Goal: Information Seeking & Learning: Learn about a topic

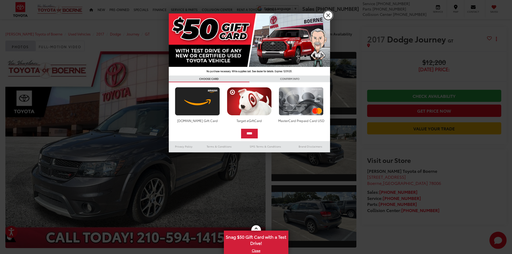
click at [329, 16] on link "X" at bounding box center [327, 15] width 9 height 9
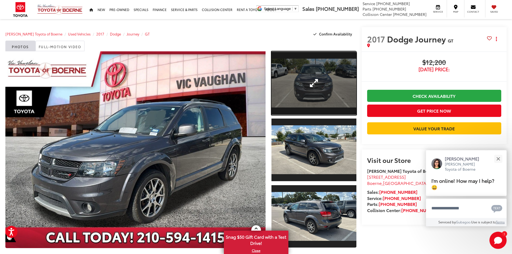
click at [312, 82] on link "Expand Photo 1" at bounding box center [313, 83] width 85 height 64
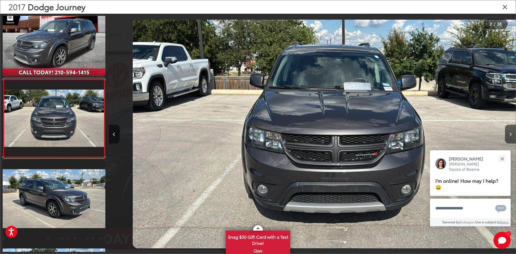
scroll to position [0, 407]
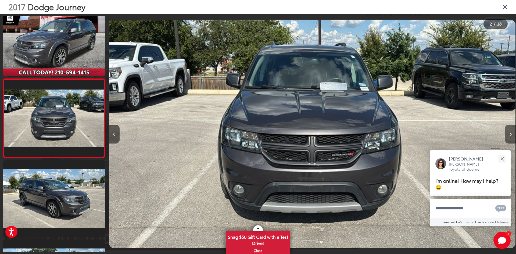
click at [511, 132] on button "Next image" at bounding box center [510, 134] width 11 height 19
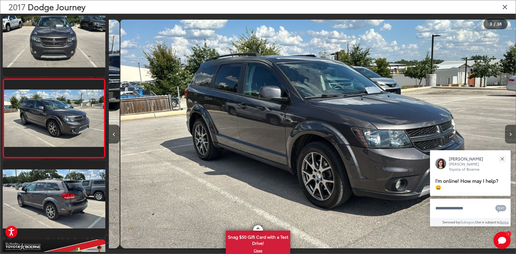
scroll to position [0, 814]
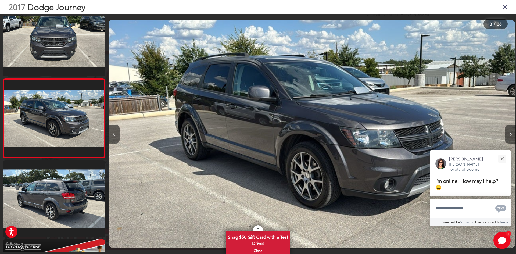
click at [511, 132] on button "Next image" at bounding box center [510, 134] width 11 height 19
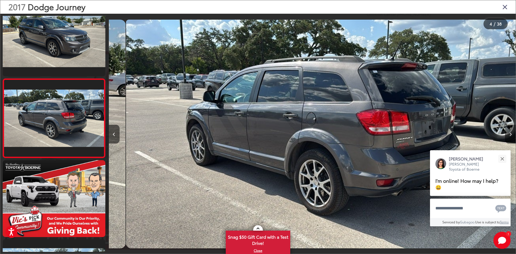
scroll to position [0, 1220]
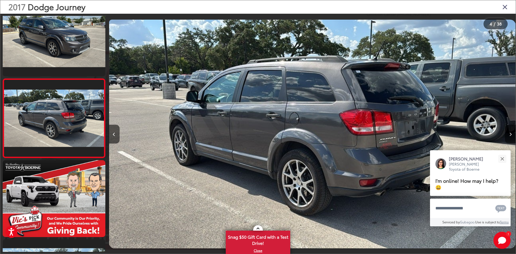
click at [511, 132] on button "Next image" at bounding box center [510, 134] width 11 height 19
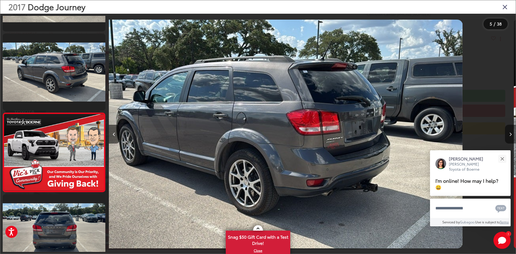
scroll to position [254, 0]
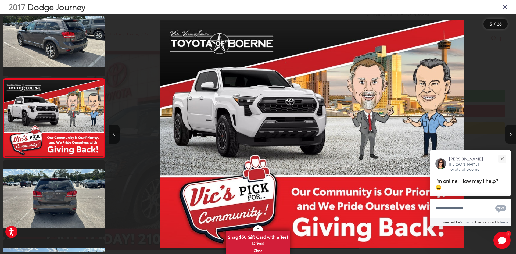
click at [511, 132] on button "Next image" at bounding box center [510, 134] width 11 height 19
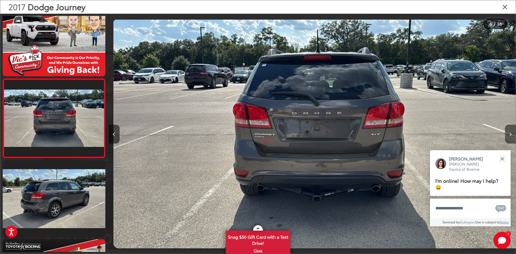
scroll to position [0, 2034]
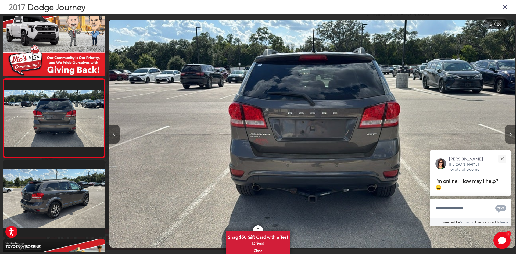
click at [511, 132] on button "Next image" at bounding box center [510, 134] width 11 height 19
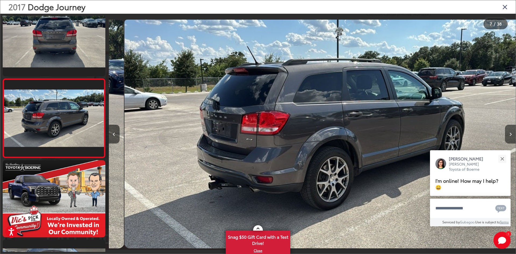
scroll to position [0, 2441]
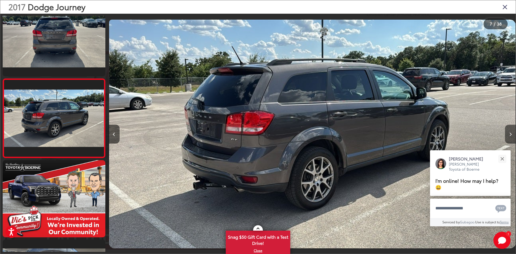
click at [511, 132] on button "Next image" at bounding box center [510, 134] width 11 height 19
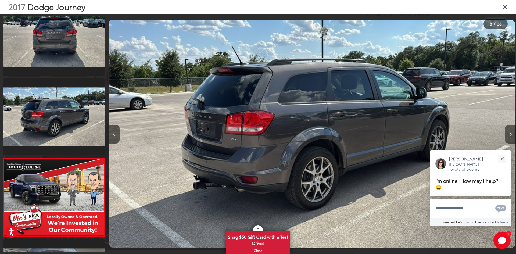
scroll to position [0, 0]
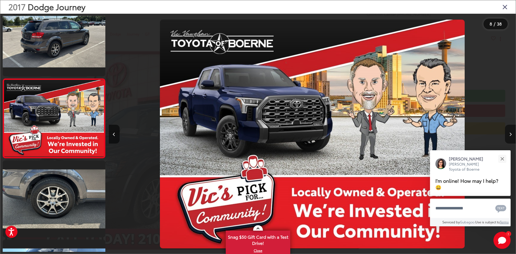
click at [511, 132] on button "Next image" at bounding box center [510, 134] width 11 height 19
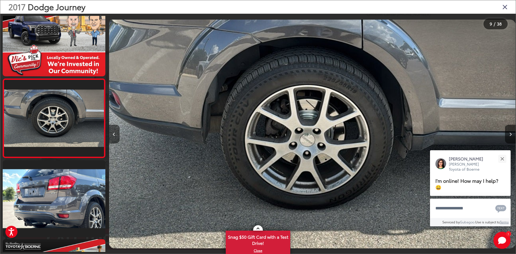
click at [114, 136] on icon "Previous image" at bounding box center [114, 134] width 2 height 4
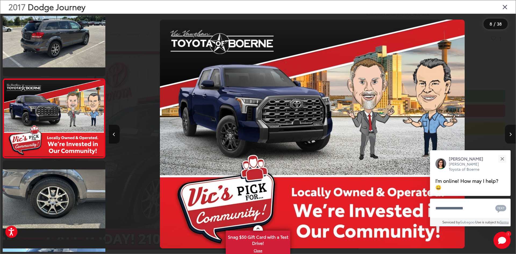
click at [511, 137] on button "Next image" at bounding box center [510, 134] width 11 height 19
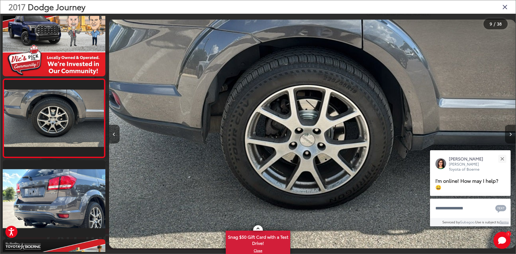
click at [511, 137] on button "Next image" at bounding box center [510, 134] width 11 height 19
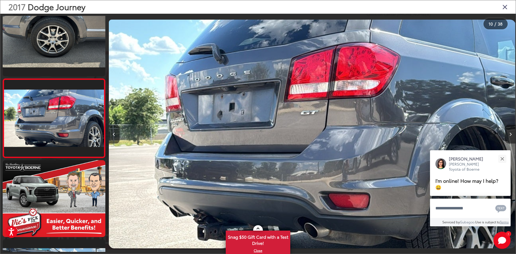
click at [511, 137] on button "Next image" at bounding box center [510, 134] width 11 height 19
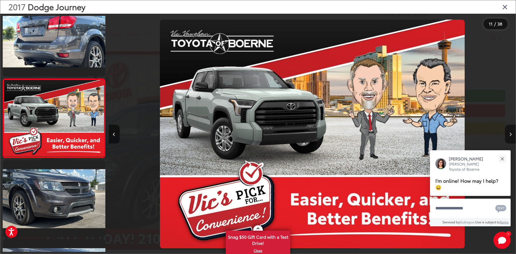
click at [511, 137] on button "Next image" at bounding box center [510, 134] width 11 height 19
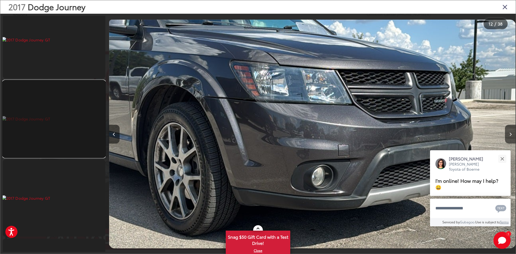
click at [47, 121] on link at bounding box center [54, 118] width 103 height 77
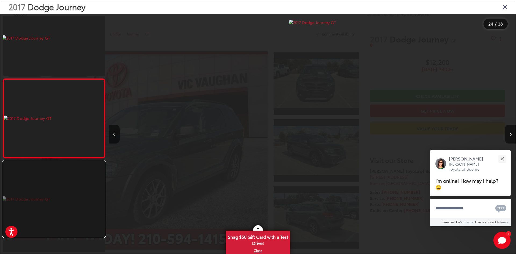
click at [49, 196] on link at bounding box center [54, 198] width 103 height 77
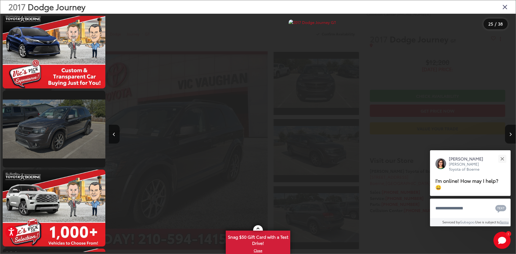
scroll to position [1029, 0]
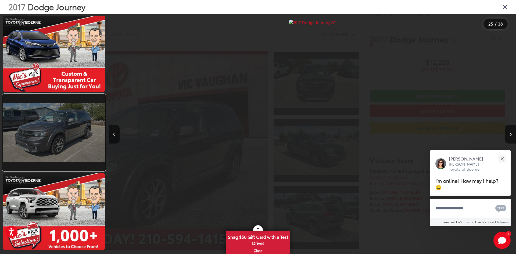
click at [76, 127] on link at bounding box center [54, 132] width 103 height 77
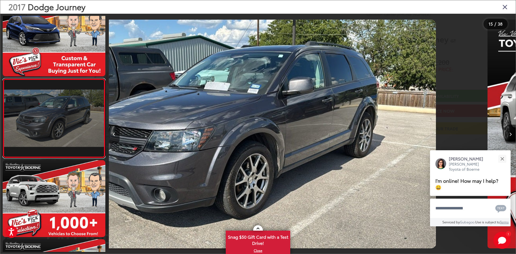
scroll to position [0, 5696]
